Goal: Information Seeking & Learning: Learn about a topic

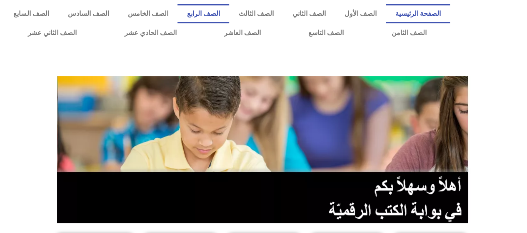
click at [229, 22] on link "الصف الرابع" at bounding box center [204, 13] width 52 height 19
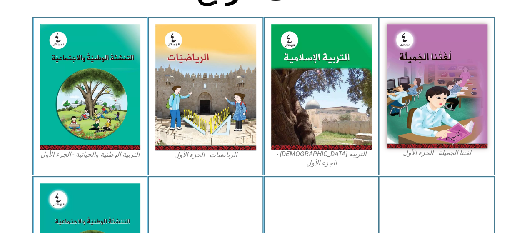
scroll to position [284, 0]
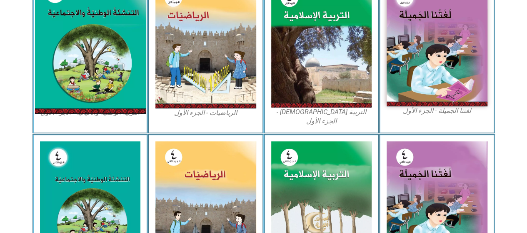
click at [99, 75] on img at bounding box center [90, 45] width 111 height 138
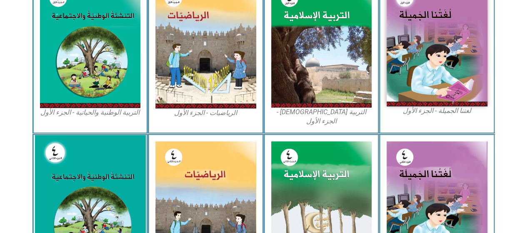
click at [61, 179] on img at bounding box center [90, 204] width 111 height 139
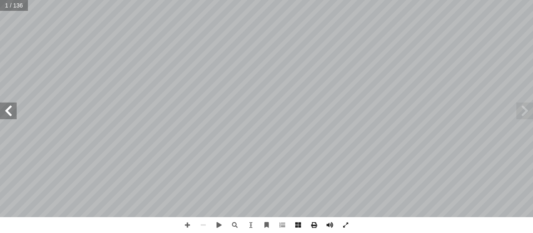
click at [5, 114] on span at bounding box center [8, 111] width 17 height 17
click at [523, 119] on span at bounding box center [525, 111] width 17 height 17
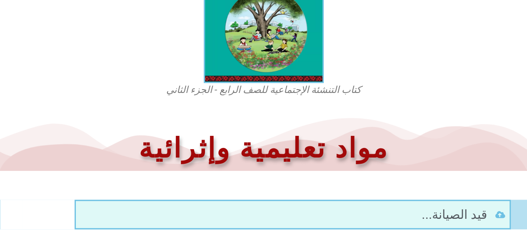
scroll to position [216, 0]
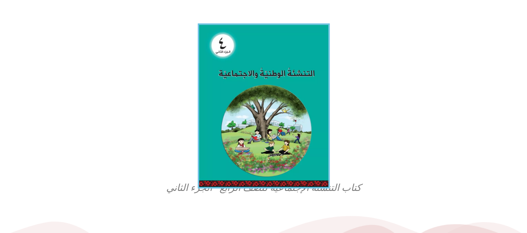
click at [275, 125] on img at bounding box center [264, 105] width 132 height 165
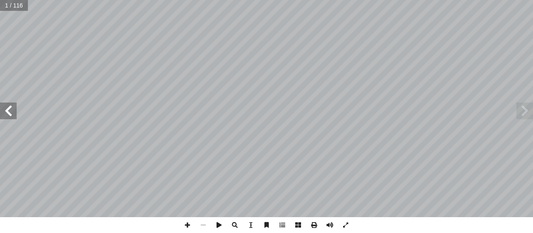
click at [14, 113] on span at bounding box center [8, 111] width 17 height 17
click at [3, 113] on span at bounding box center [8, 111] width 17 height 17
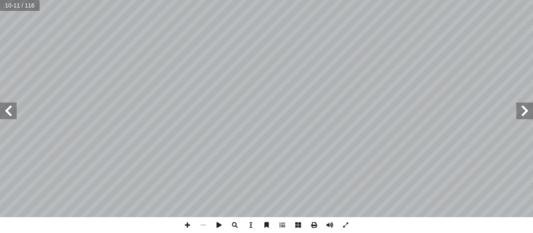
click at [11, 110] on span at bounding box center [8, 111] width 17 height 17
click at [526, 109] on span at bounding box center [525, 111] width 17 height 17
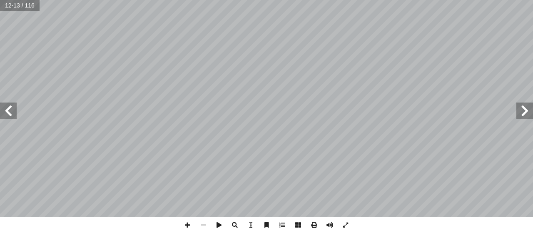
click at [526, 109] on span at bounding box center [525, 111] width 17 height 17
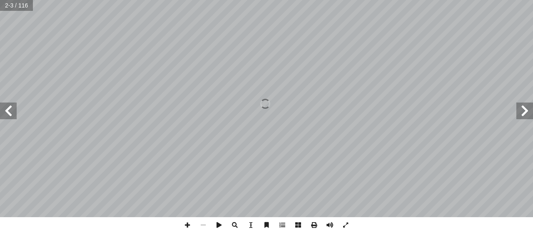
click at [526, 109] on span at bounding box center [525, 111] width 17 height 17
click at [4, 115] on span at bounding box center [8, 111] width 17 height 17
click at [3, 111] on span at bounding box center [8, 111] width 17 height 17
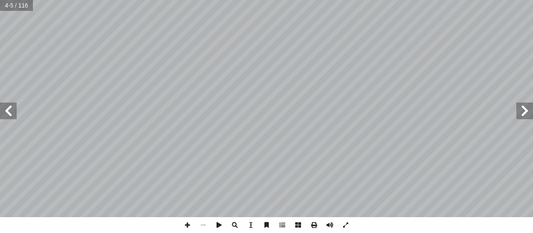
click at [3, 111] on span at bounding box center [8, 111] width 17 height 17
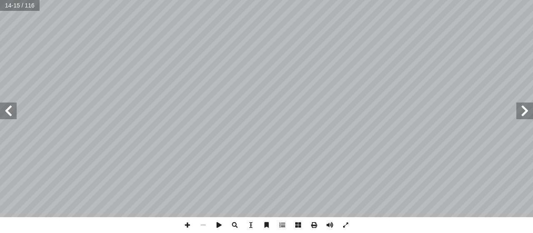
click at [3, 111] on span at bounding box center [8, 111] width 17 height 17
